Goal: Task Accomplishment & Management: Complete application form

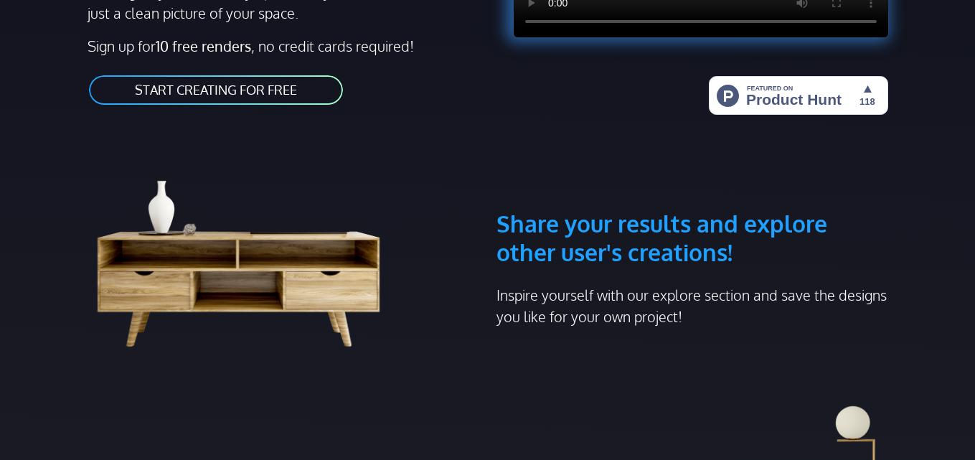
scroll to position [359, 0]
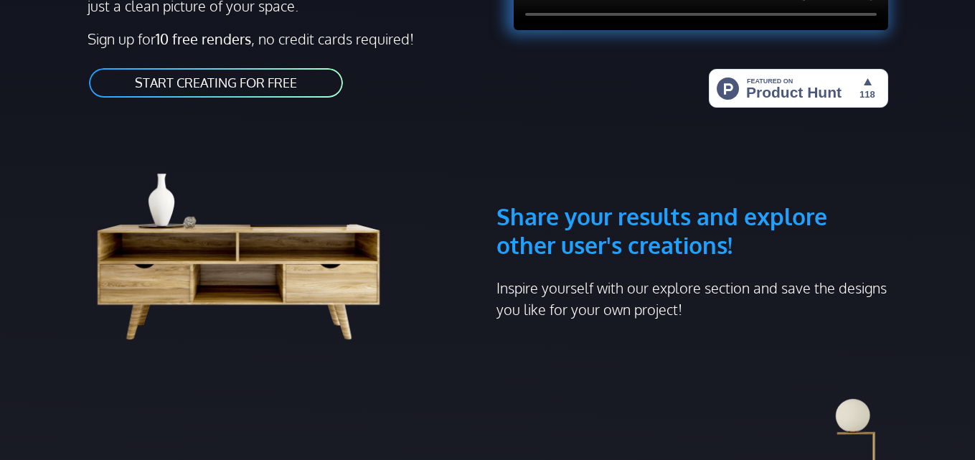
click at [252, 83] on link "START CREATING FOR FREE" at bounding box center [216, 83] width 257 height 32
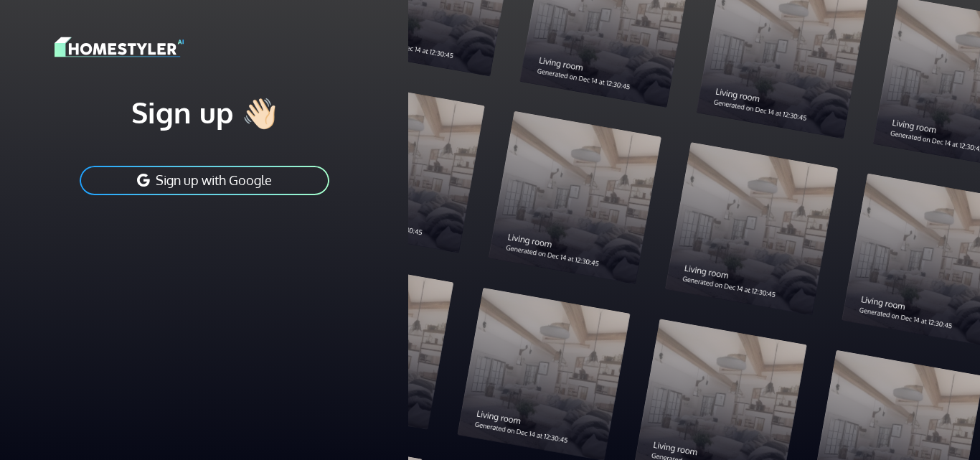
click at [629, 60] on div at bounding box center [694, 230] width 572 height 460
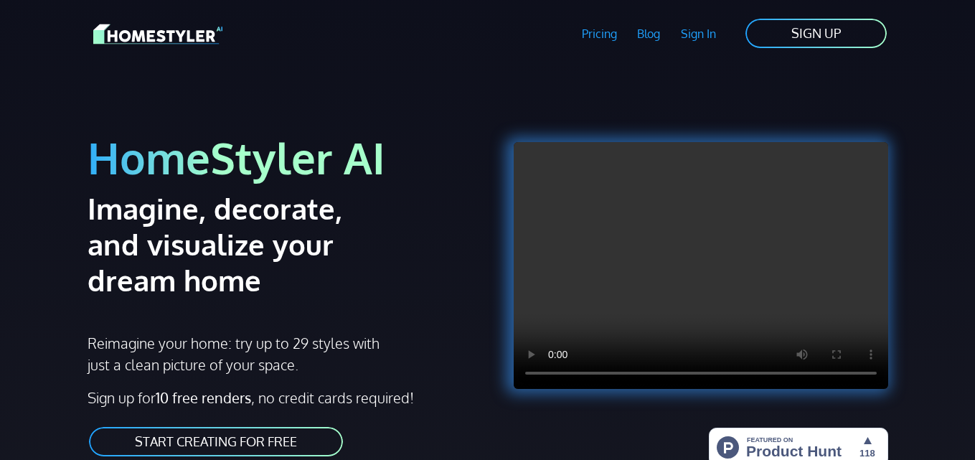
click at [168, 38] on img at bounding box center [157, 34] width 129 height 25
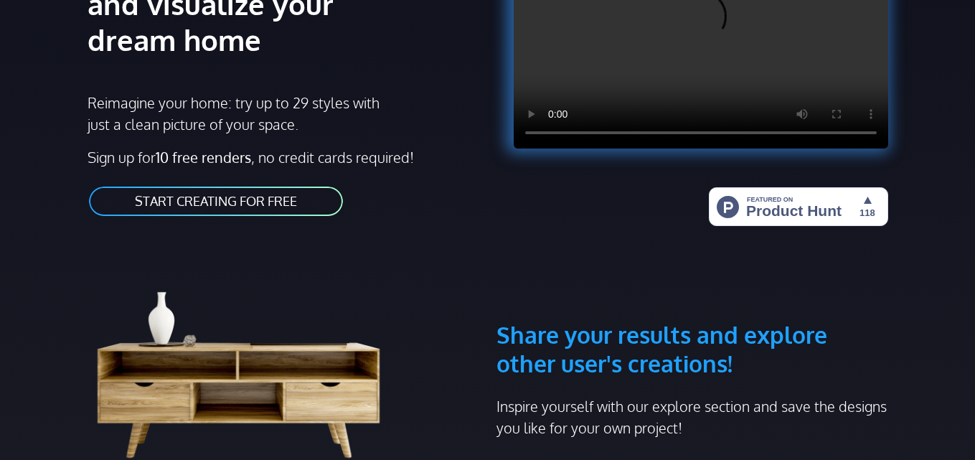
scroll to position [215, 0]
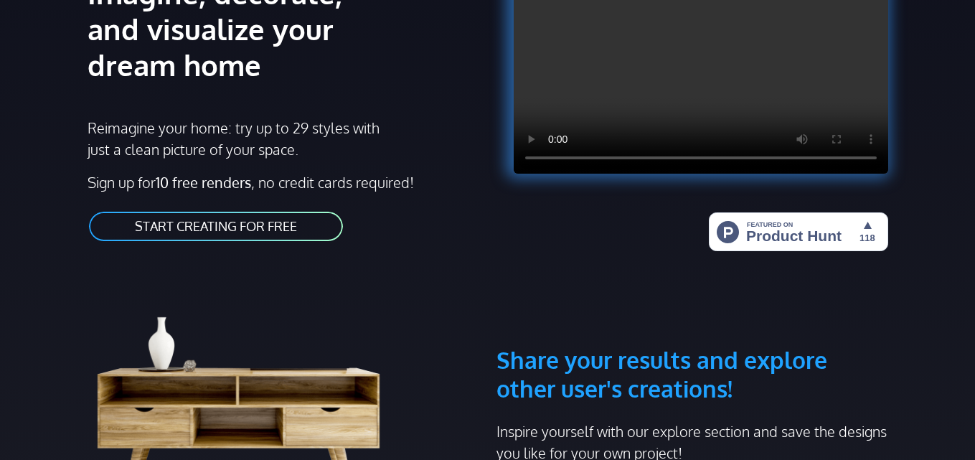
click at [266, 227] on link "START CREATING FOR FREE" at bounding box center [216, 226] width 257 height 32
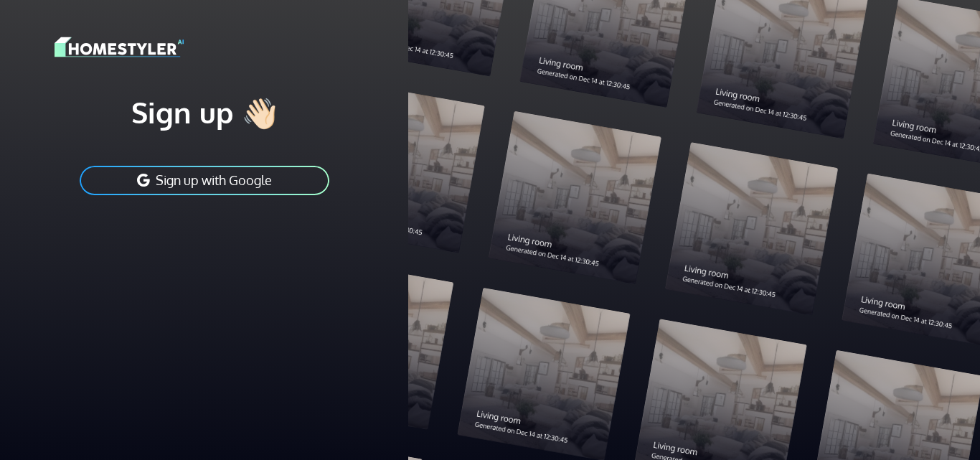
click at [221, 181] on button "Sign up with Google" at bounding box center [204, 180] width 253 height 32
